Goal: Transaction & Acquisition: Book appointment/travel/reservation

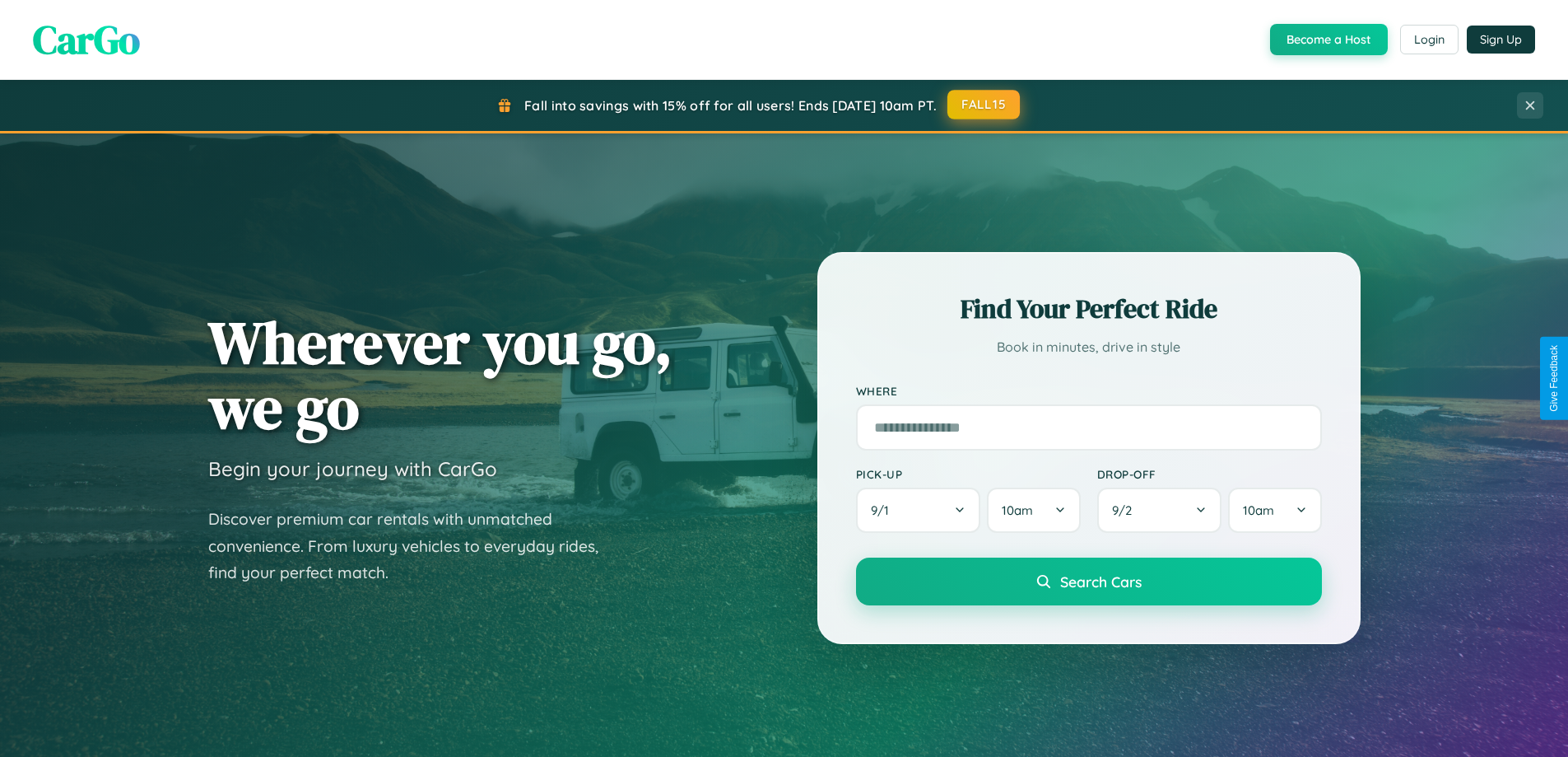
click at [985, 104] on button "FALL15" at bounding box center [984, 104] width 72 height 29
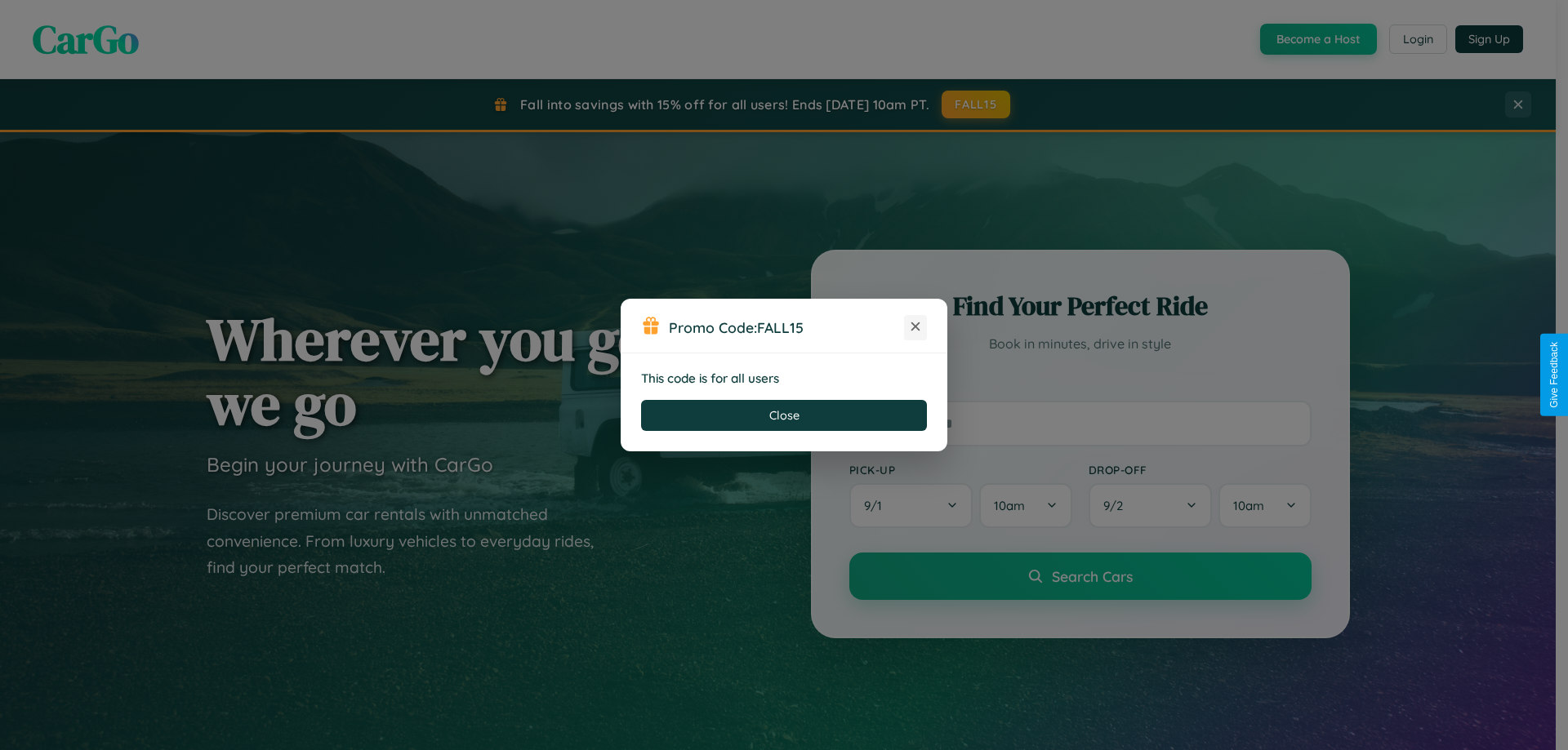
click at [916, 327] on icon at bounding box center [916, 327] width 16 height 16
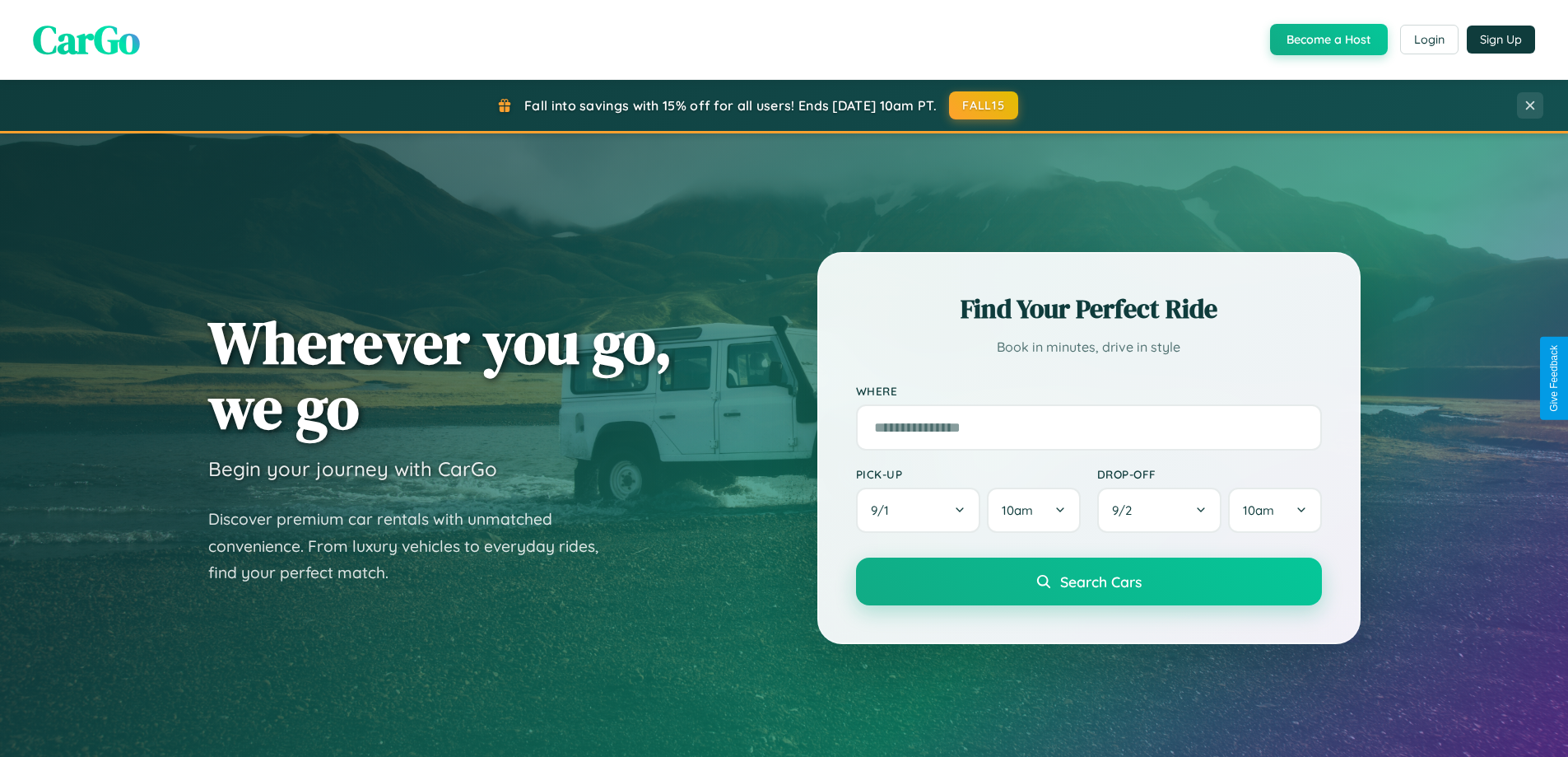
scroll to position [3170, 0]
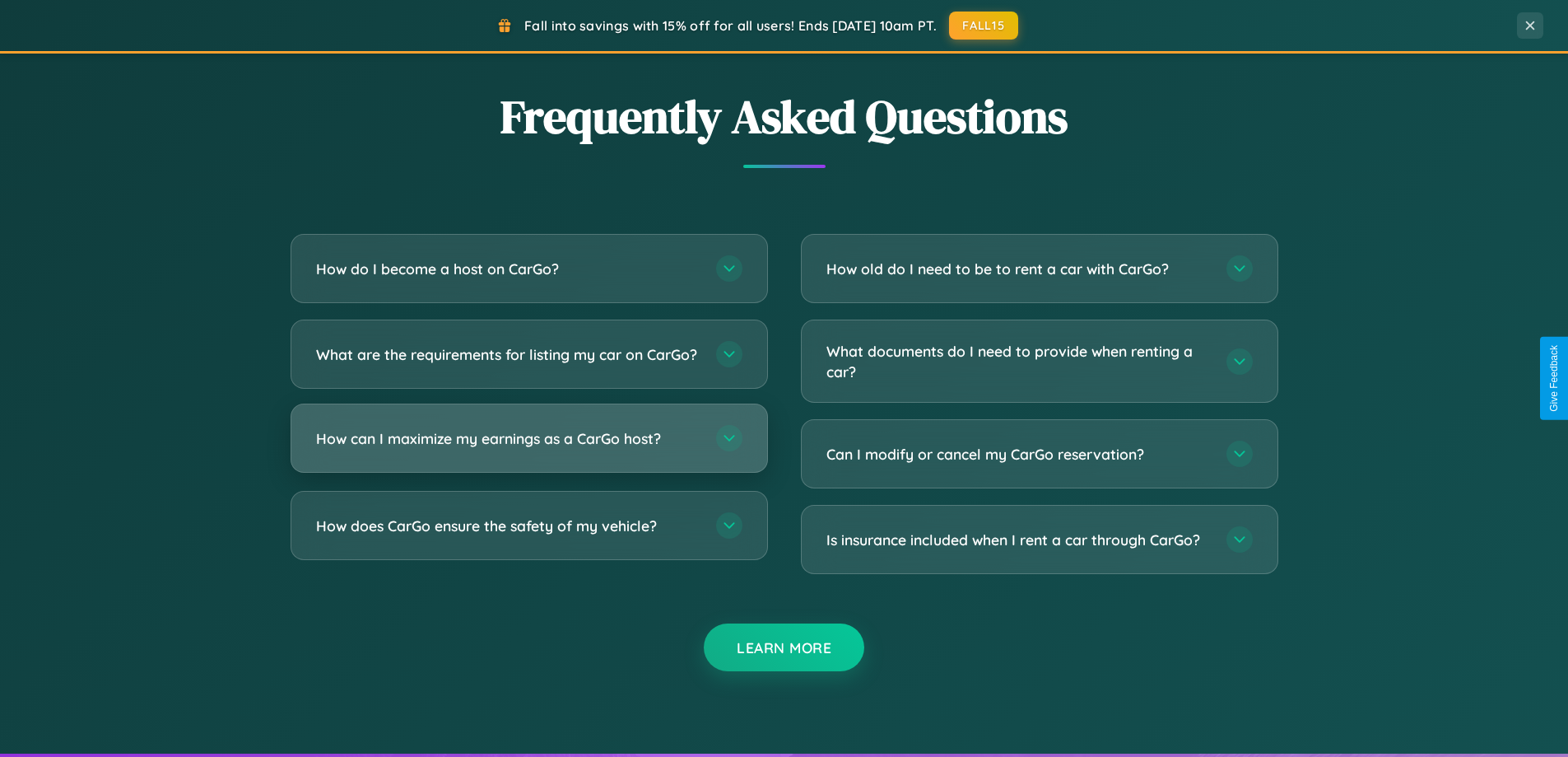
click at [528, 449] on h3 "How can I maximize my earnings as a CarGo host?" at bounding box center [507, 438] width 384 height 20
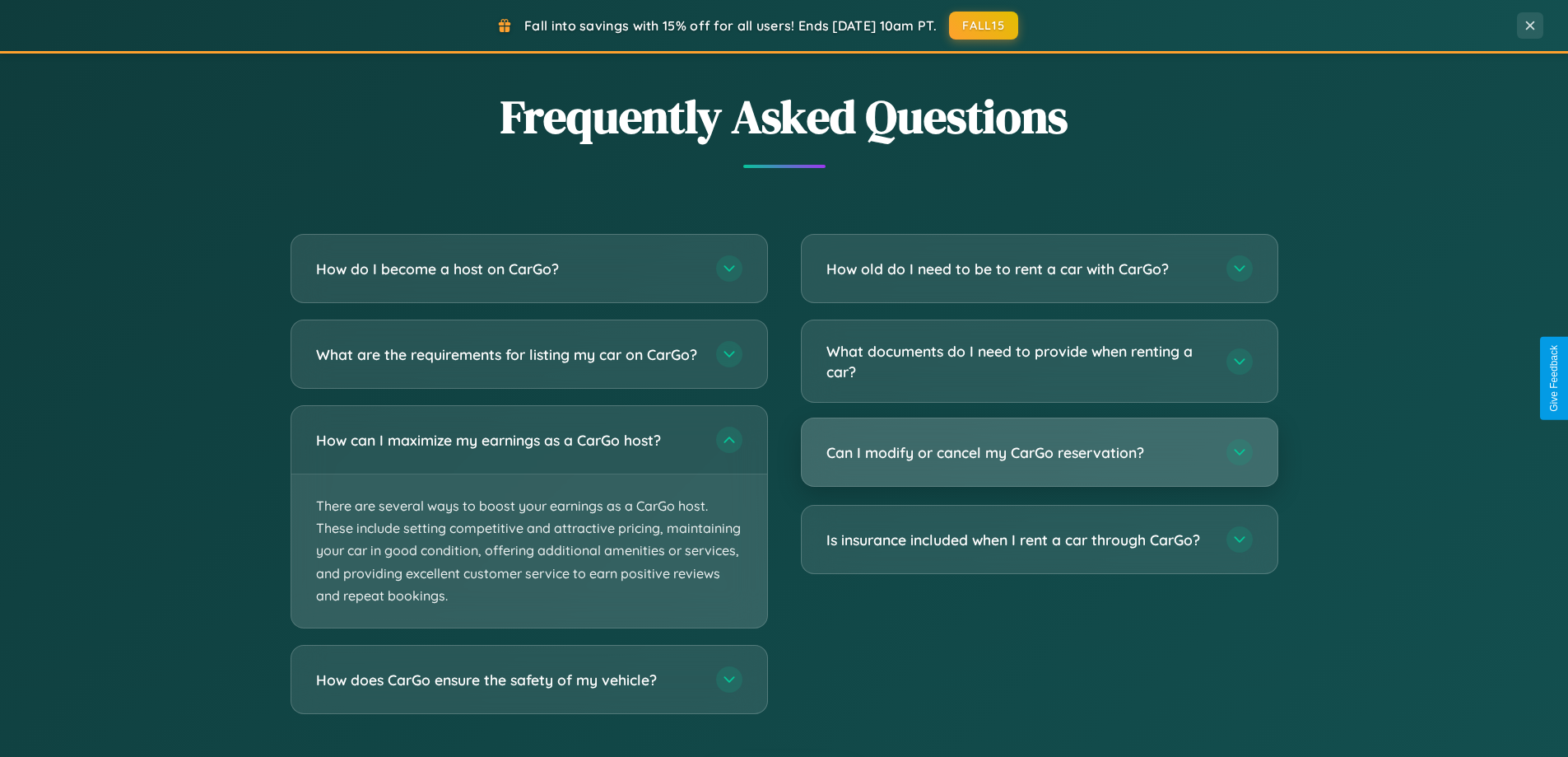
click at [1039, 453] on h3 "Can I modify or cancel my CarGo reservation?" at bounding box center [1018, 453] width 384 height 20
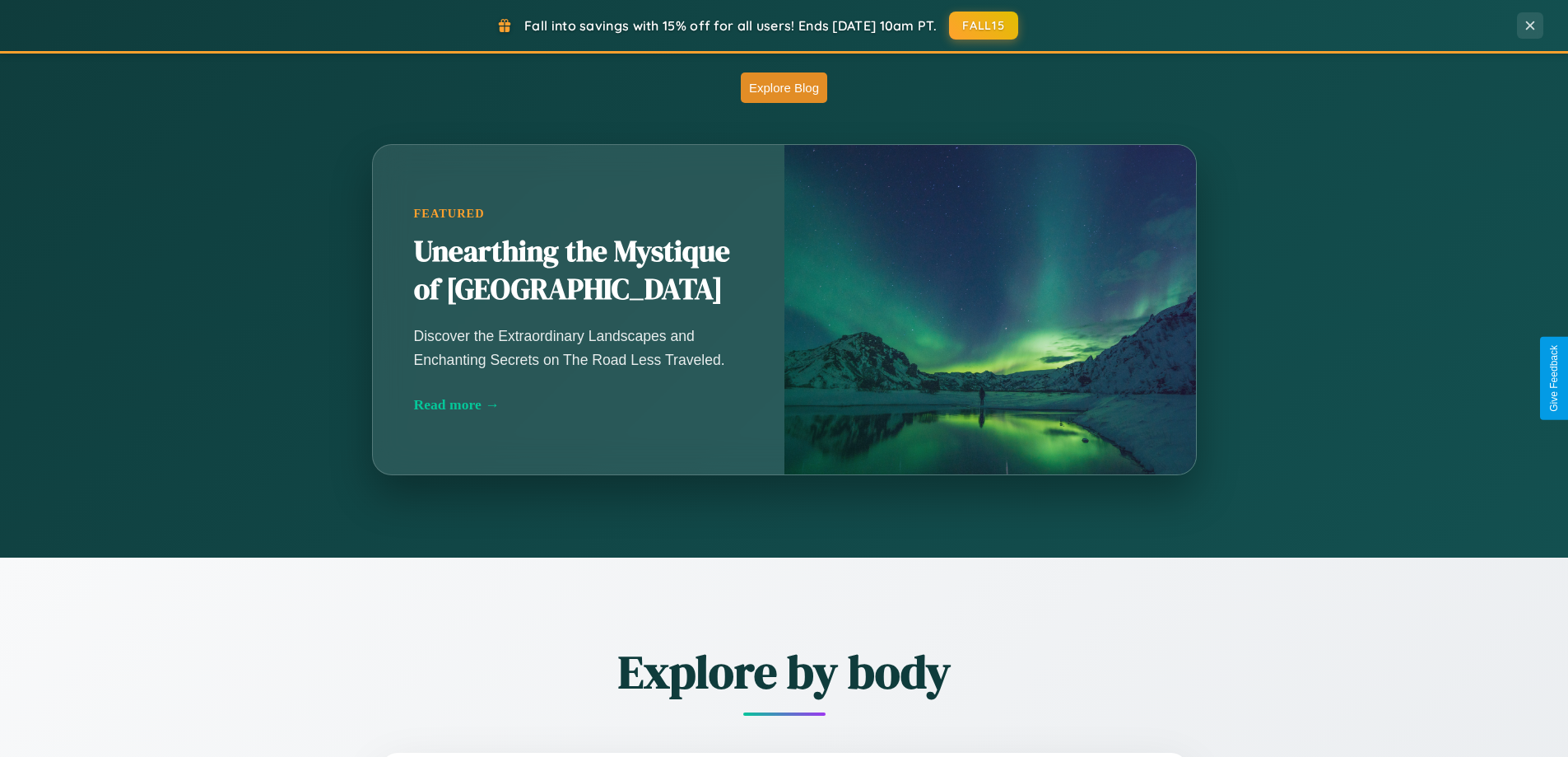
scroll to position [1134, 0]
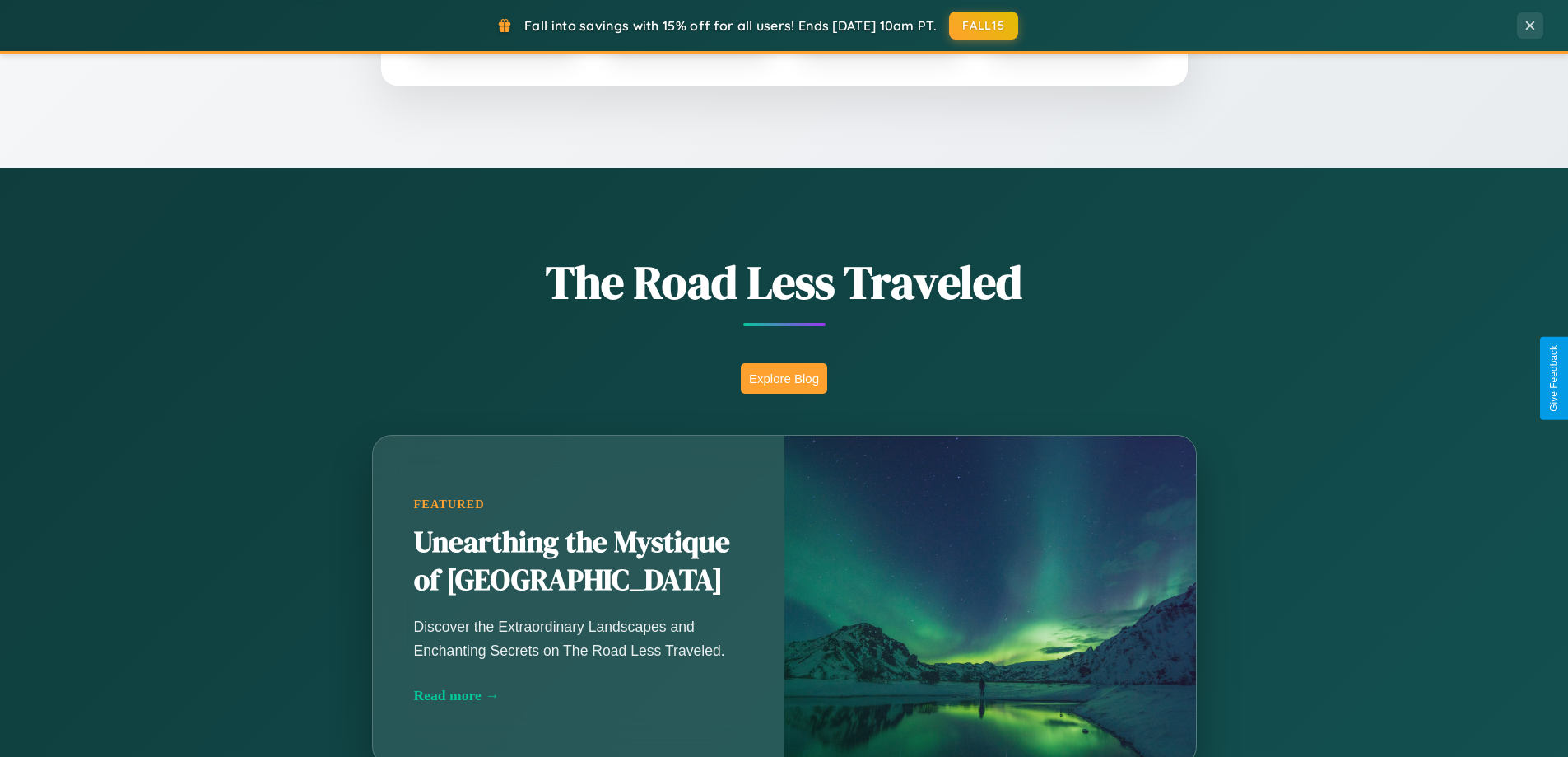
click at [784, 378] on button "Explore Blog" at bounding box center [784, 378] width 86 height 30
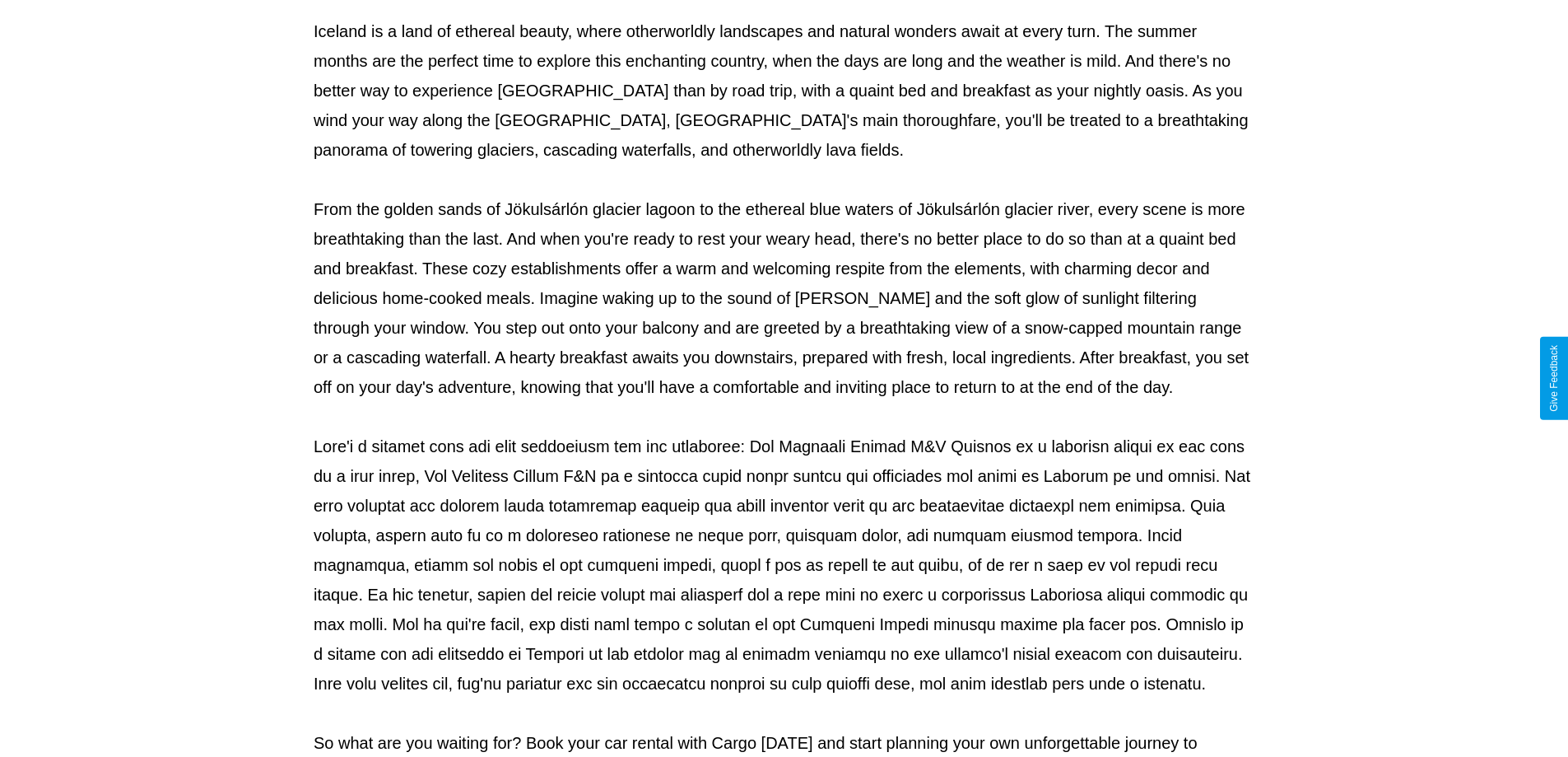
scroll to position [533, 0]
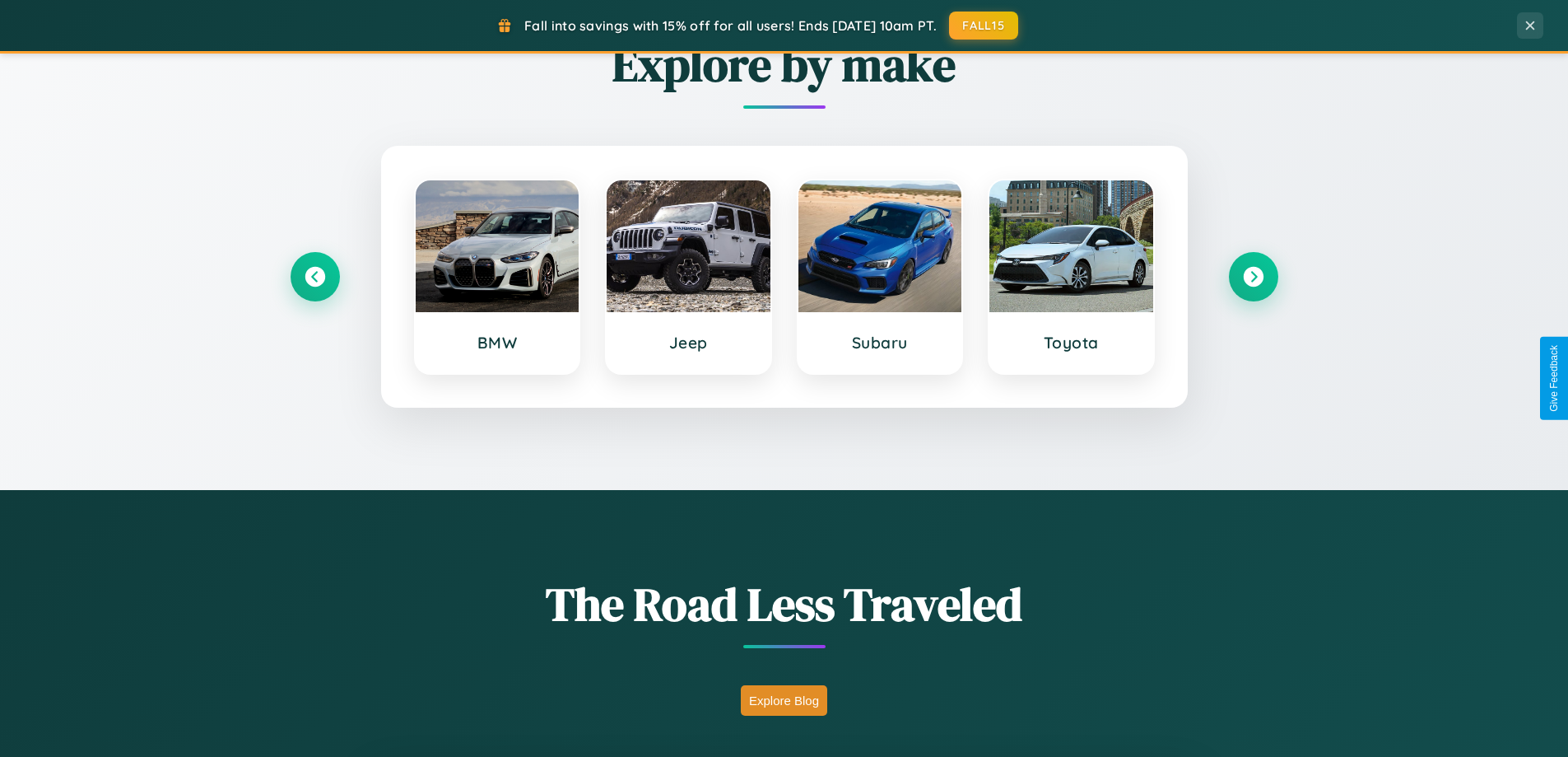
scroll to position [710, 0]
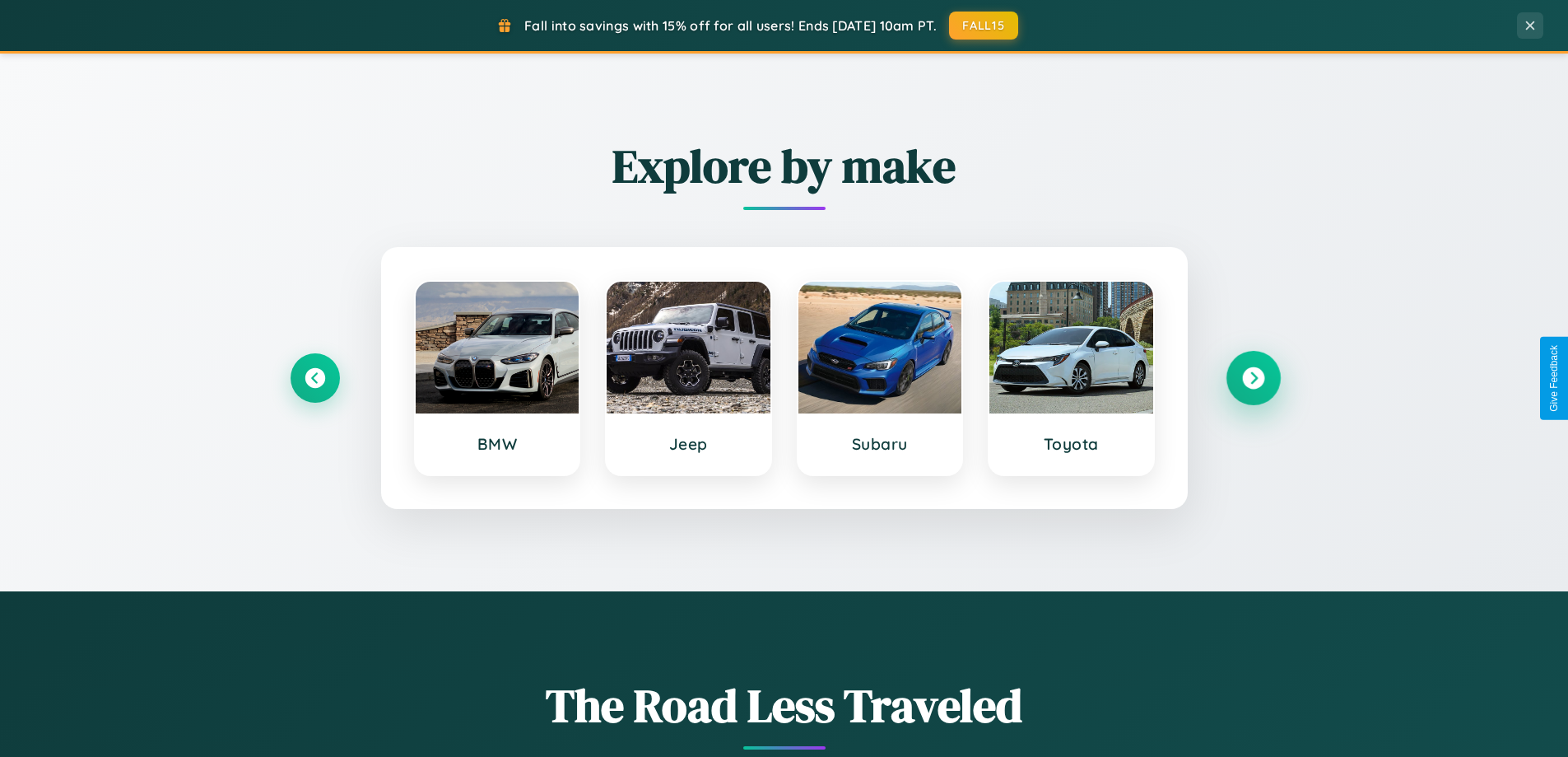
click at [1253, 378] on icon at bounding box center [1253, 378] width 22 height 22
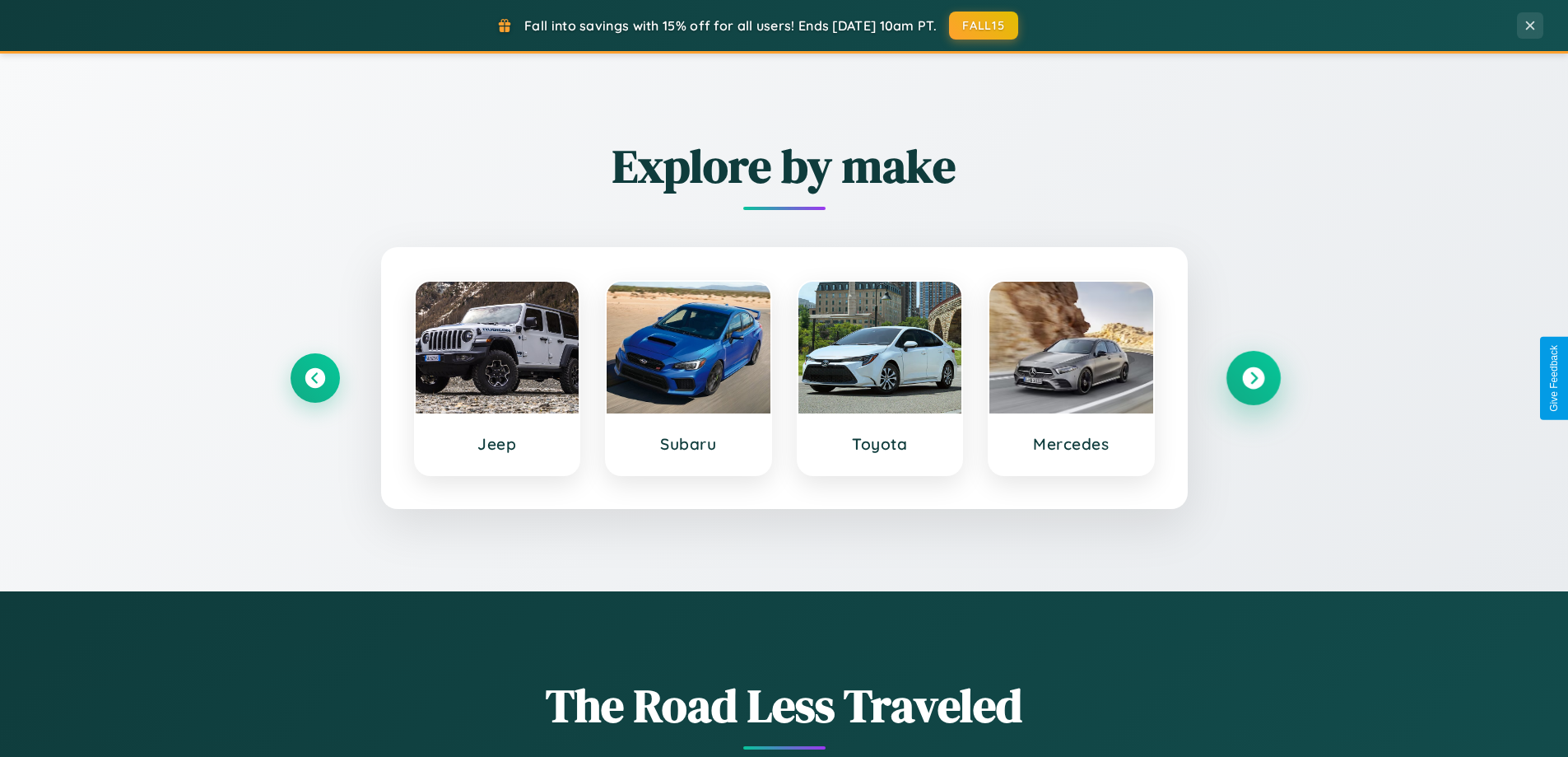
click at [1253, 378] on icon at bounding box center [1253, 378] width 22 height 22
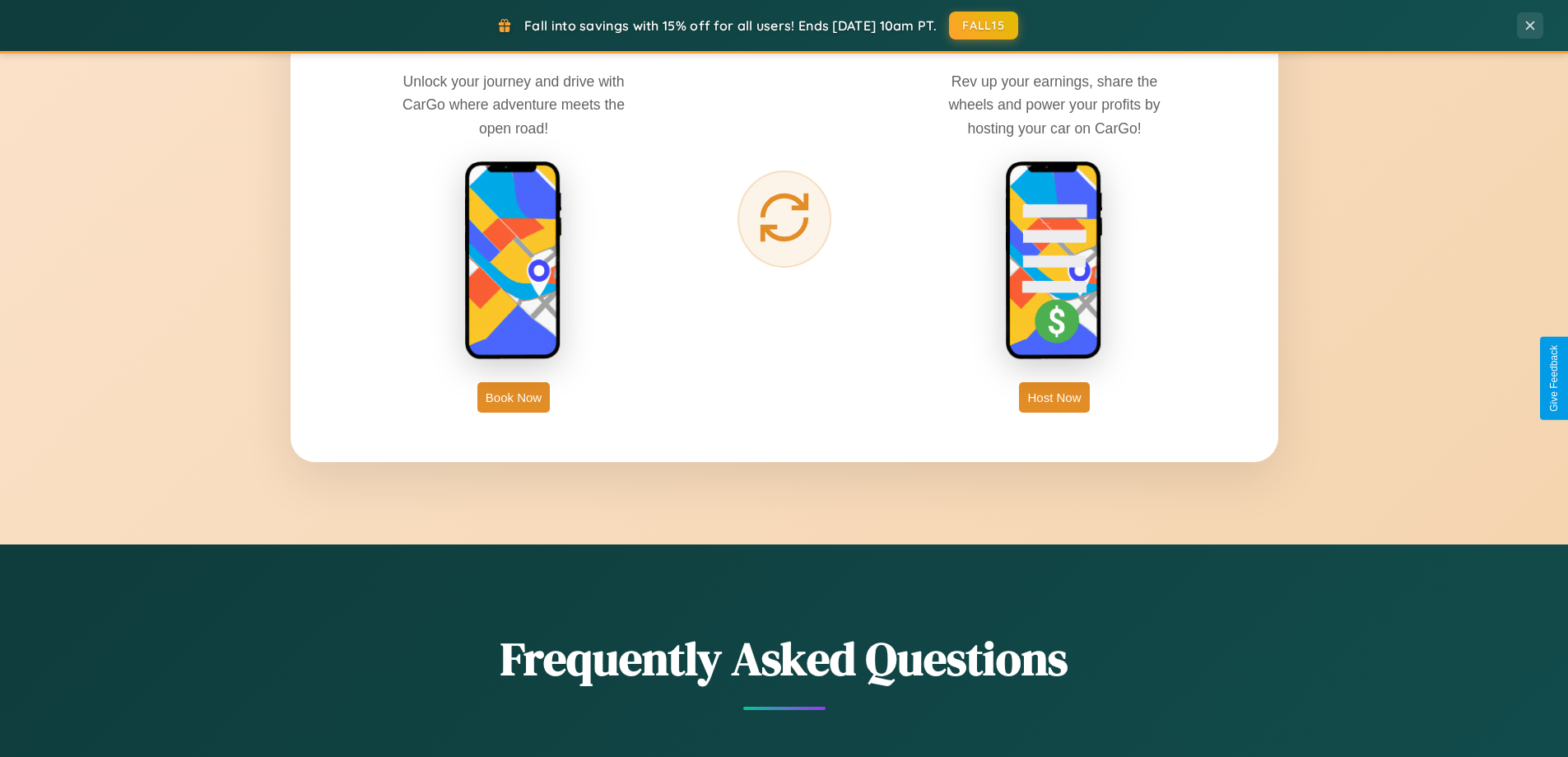
scroll to position [2647, 0]
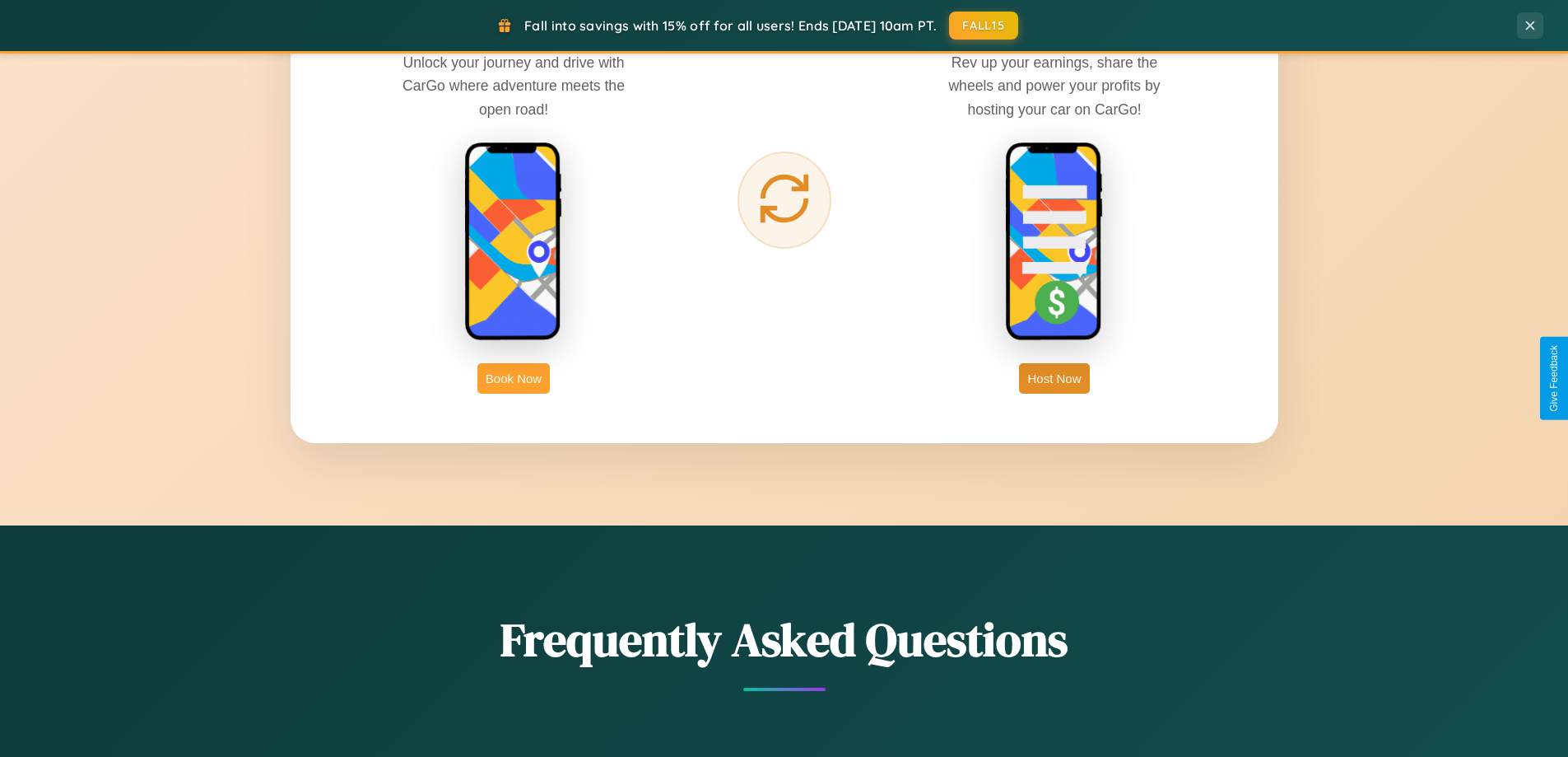
click at [514, 378] on button "Book Now" at bounding box center [513, 378] width 72 height 30
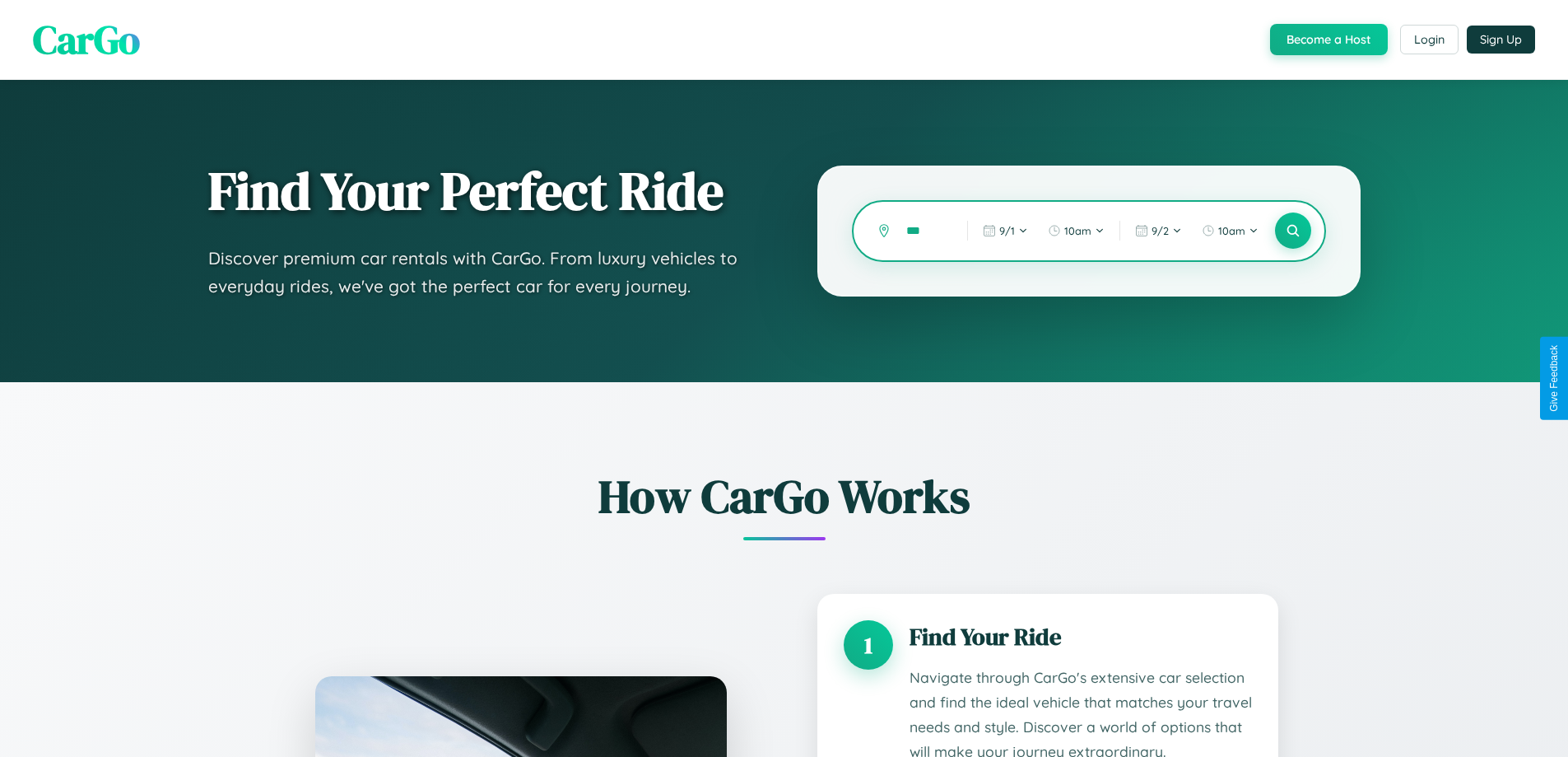
type input "****"
